Goal: Information Seeking & Learning: Compare options

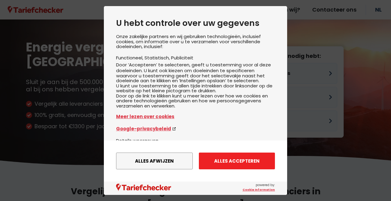
click at [244, 159] on button "Alles accepteren" at bounding box center [237, 161] width 76 height 17
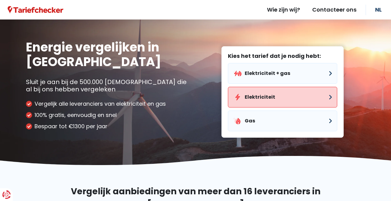
click at [274, 97] on button "Elektriciteit" at bounding box center [282, 97] width 109 height 21
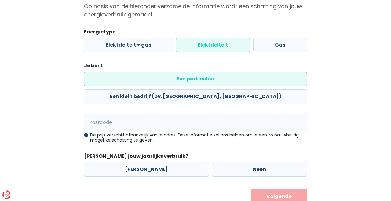
scroll to position [68, 0]
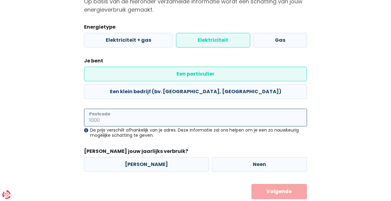
click at [146, 109] on input "Postcode" at bounding box center [195, 118] width 223 height 18
type input "9270"
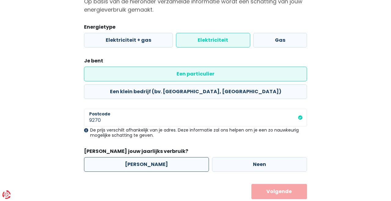
click at [139, 157] on label "[PERSON_NAME]" at bounding box center [146, 164] width 125 height 15
click at [139, 157] on input "[PERSON_NAME]" at bounding box center [146, 164] width 125 height 15
radio input "true"
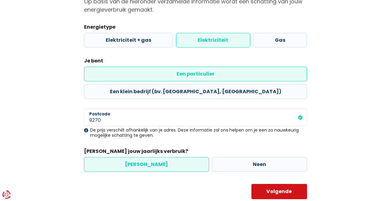
click at [293, 184] on button "Volgende" at bounding box center [279, 191] width 56 height 15
select select
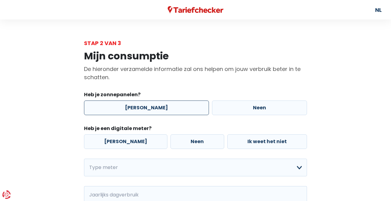
click at [112, 109] on label "[PERSON_NAME]" at bounding box center [146, 108] width 125 height 15
click at [112, 109] on input "[PERSON_NAME]" at bounding box center [146, 108] width 125 height 15
radio input "true"
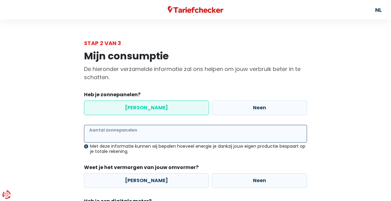
click at [125, 133] on input "Aantal zonnepanelen" at bounding box center [195, 134] width 223 height 18
type input "11"
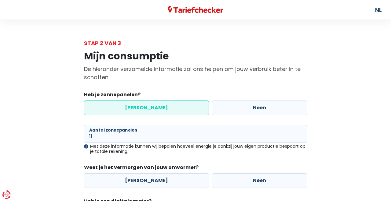
click at [259, 157] on div "11 Aantal zonnepanelen Met deze informatie kunnen wij bepalen hoeveel energie j…" at bounding box center [195, 156] width 223 height 63
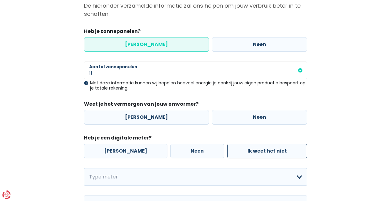
scroll to position [70, 0]
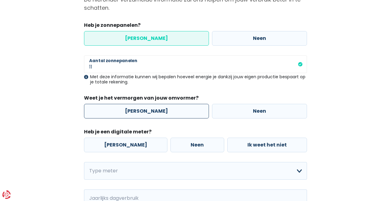
click at [139, 110] on label "[PERSON_NAME]" at bounding box center [146, 111] width 125 height 15
click at [139, 110] on input "[PERSON_NAME]" at bounding box center [146, 111] width 125 height 15
radio input "true"
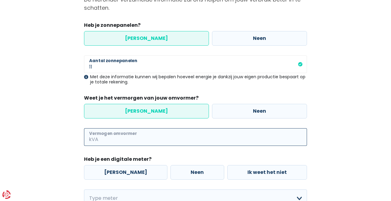
click at [133, 139] on input "Vermogen omvormer" at bounding box center [202, 137] width 207 height 18
type input "2"
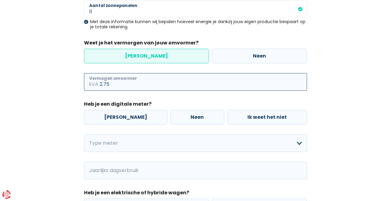
scroll to position [139, 0]
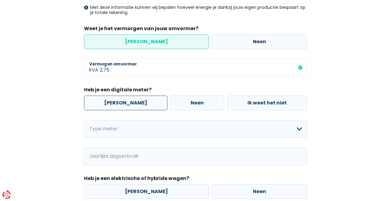
type input "2"
click at [97, 106] on label "[PERSON_NAME]" at bounding box center [125, 103] width 83 height 15
click at [97, 106] on input "[PERSON_NAME]" at bounding box center [125, 103] width 83 height 15
radio input "true"
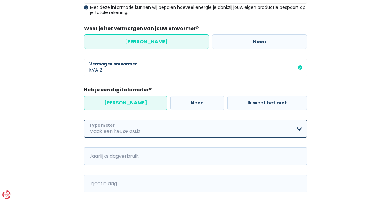
click at [84, 120] on select "Enkelvoudig Tweevoudig Enkelvoudig + uitsluitend nachttarief Tweevoudig + uitsl…" at bounding box center [195, 129] width 223 height 18
select select "day_single_rate"
click option "Enkelvoudig" at bounding box center [0, 0] width 0 height 0
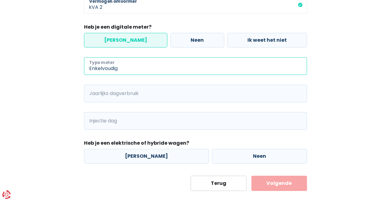
scroll to position [209, 0]
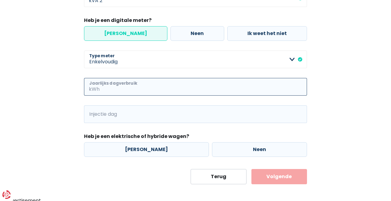
click at [117, 88] on input "Jaarlijks dagverbruik" at bounding box center [204, 87] width 206 height 18
type input "8000"
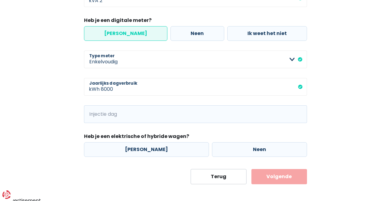
click at [60, 110] on div "Mijn consumptie De hieronder verzamelde informatie zal ons helpen om jouw verbr…" at bounding box center [195, 12] width 348 height 346
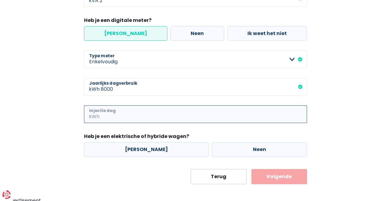
click at [109, 111] on input "Injectie dag" at bounding box center [204, 115] width 206 height 18
type input "200"
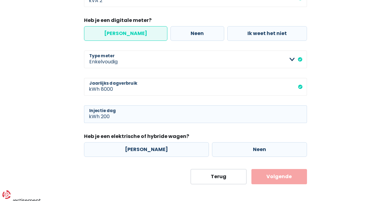
click at [16, 107] on main "Stap 2 van 3 Mijn consumptie De hieronder verzamelde informatie zal ons helpen …" at bounding box center [195, 7] width 391 height 354
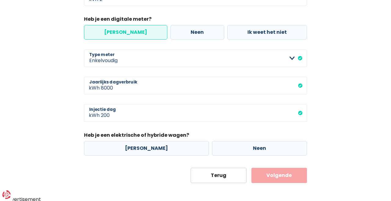
scroll to position [211, 0]
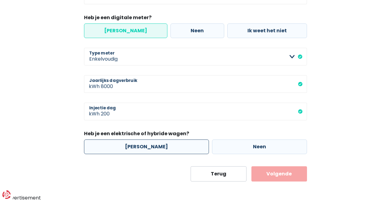
click at [143, 150] on label "[PERSON_NAME]" at bounding box center [146, 147] width 125 height 15
click at [143, 150] on input "[PERSON_NAME]" at bounding box center [146, 147] width 125 height 15
radio input "true"
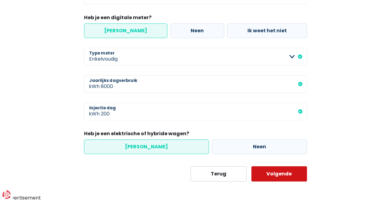
click at [286, 176] on button "Volgende" at bounding box center [279, 174] width 56 height 15
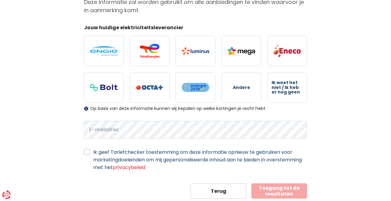
scroll to position [83, 0]
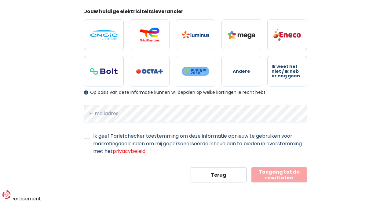
click at [93, 138] on label "Ik geef Tariefchecker toestemming om deze informatie opnieuw te gebruiken voor …" at bounding box center [200, 143] width 214 height 23
click at [86, 138] on input "Ik geef Tariefchecker toestemming om deze informatie opnieuw te gebruiken voor …" at bounding box center [87, 135] width 6 height 6
drag, startPoint x: 88, startPoint y: 137, endPoint x: 90, endPoint y: 128, distance: 9.7
click at [93, 137] on label "Ik geef Tariefchecker toestemming om deze informatie opnieuw te gebruiken voor …" at bounding box center [200, 143] width 214 height 23
click at [87, 137] on input "Ik geef Tariefchecker toestemming om deze informatie opnieuw te gebruiken voor …" at bounding box center [87, 135] width 6 height 6
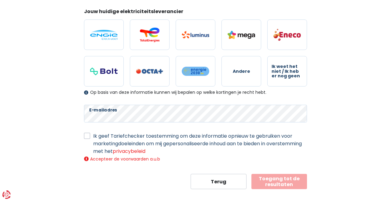
click at [93, 135] on label "Ik geef Tariefchecker toestemming om deze informatie opnieuw te gebruiken voor …" at bounding box center [200, 143] width 214 height 23
click at [86, 135] on input "Ik geef Tariefchecker toestemming om deze informatie opnieuw te gebruiken voor …" at bounding box center [87, 135] width 6 height 6
checkbox input "true"
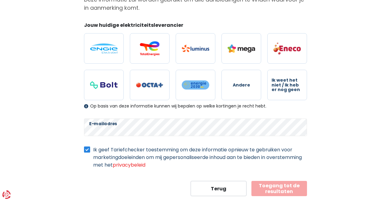
scroll to position [35, 0]
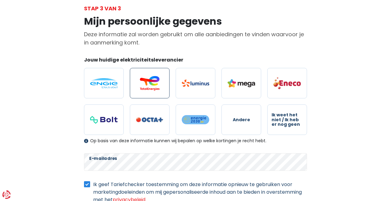
click at [141, 85] on img at bounding box center [149, 83] width 27 height 15
click at [141, 85] on input "radio" at bounding box center [150, 83] width 40 height 31
radio input "true"
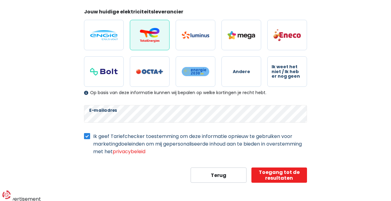
scroll to position [83, 0]
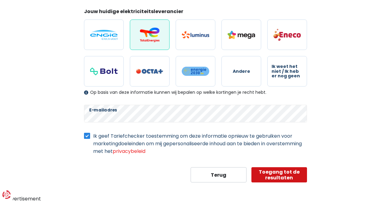
click at [274, 174] on button "Toegang tot de resultaten" at bounding box center [279, 175] width 56 height 15
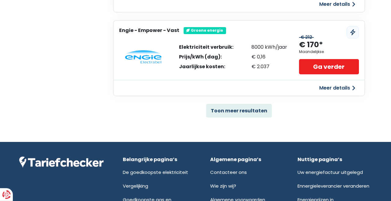
scroll to position [416, 0]
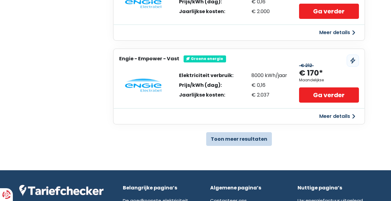
click at [236, 134] on button "Toon meer resultaten" at bounding box center [239, 139] width 66 height 14
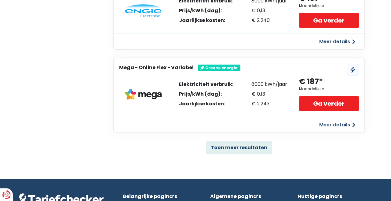
scroll to position [1236, 0]
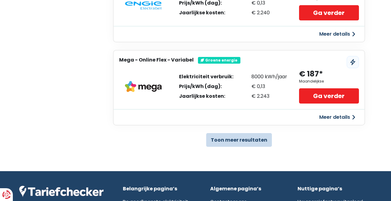
click at [245, 137] on button "Toon meer resultaten" at bounding box center [239, 140] width 66 height 14
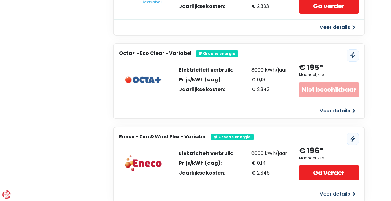
scroll to position [1758, 0]
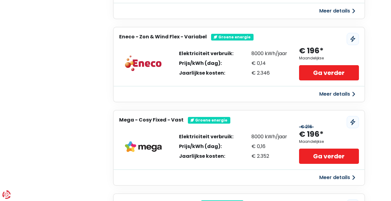
click at [335, 90] on button "Meer details" at bounding box center [336, 94] width 43 height 11
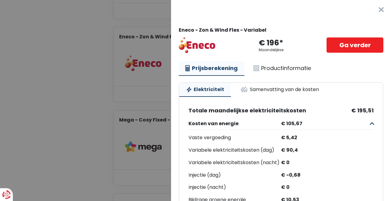
click at [45, 77] on Variabel "Plus de détails - Eneco × Eneco - Zon & Wind Flex - Variabel € 196* Maandelijks…" at bounding box center [195, 100] width 391 height 201
